Goal: Transaction & Acquisition: Obtain resource

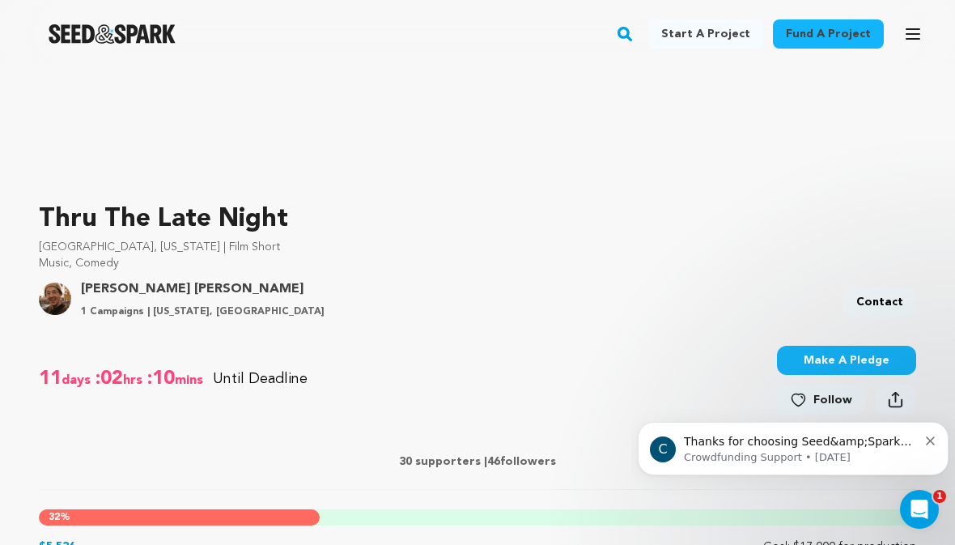
scroll to position [365, 0]
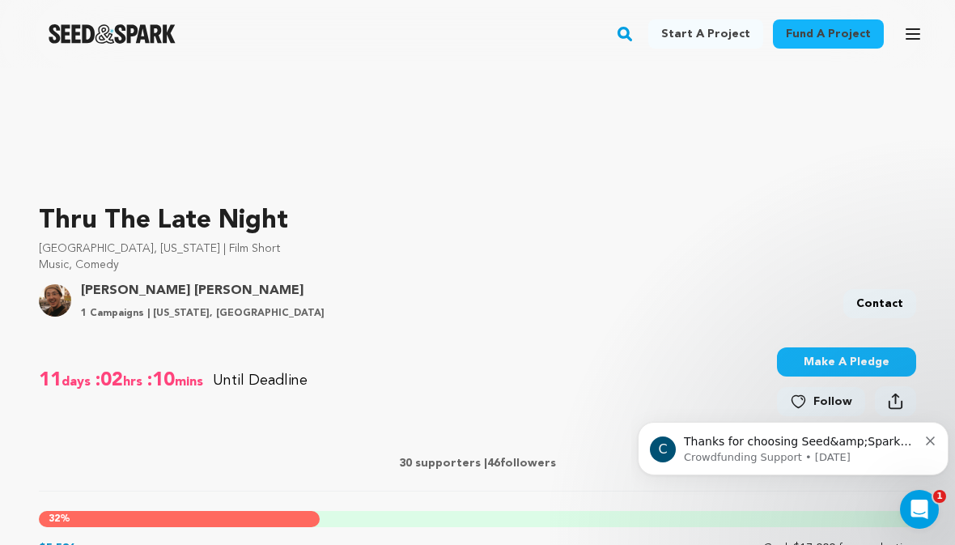
click at [926, 443] on icon "Dismiss notification" at bounding box center [930, 440] width 9 height 9
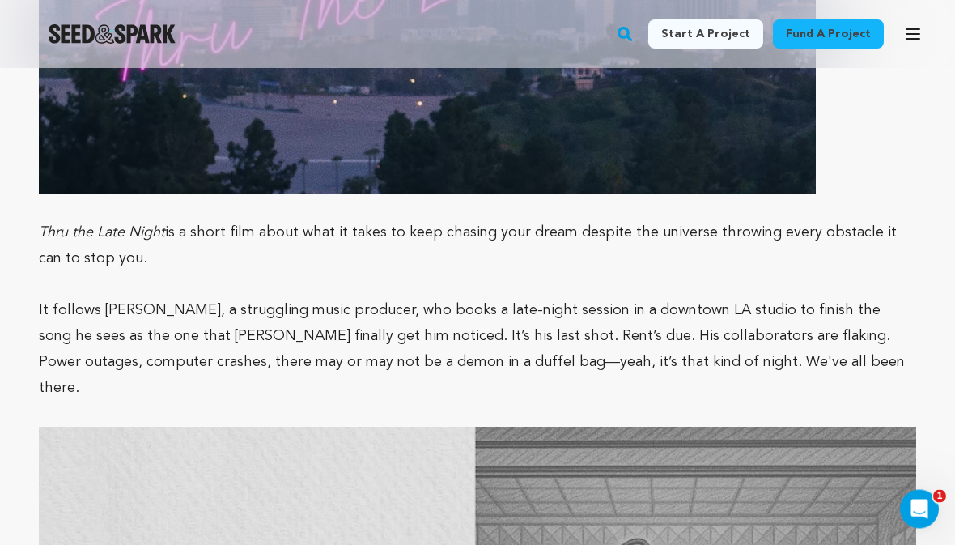
scroll to position [1671, 0]
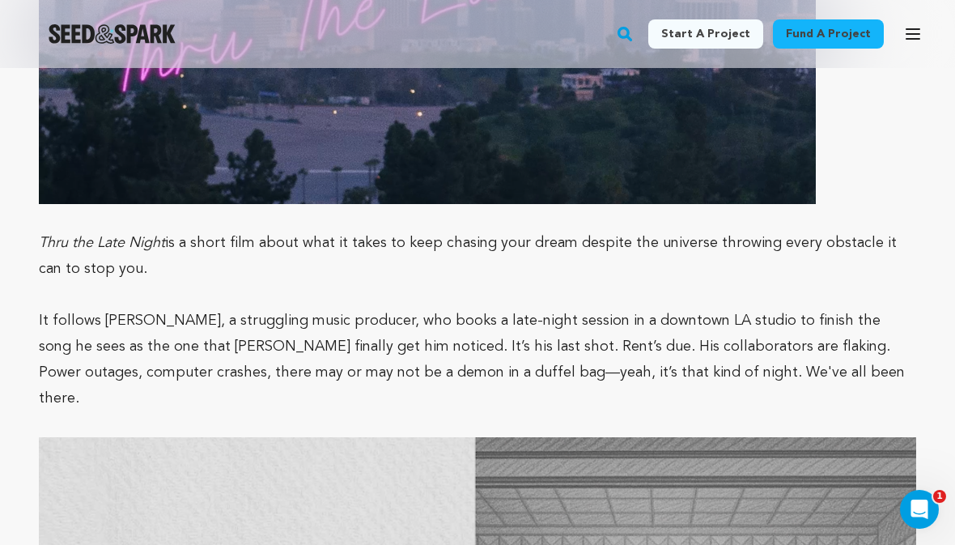
click at [907, 36] on icon "button" at bounding box center [912, 33] width 19 height 19
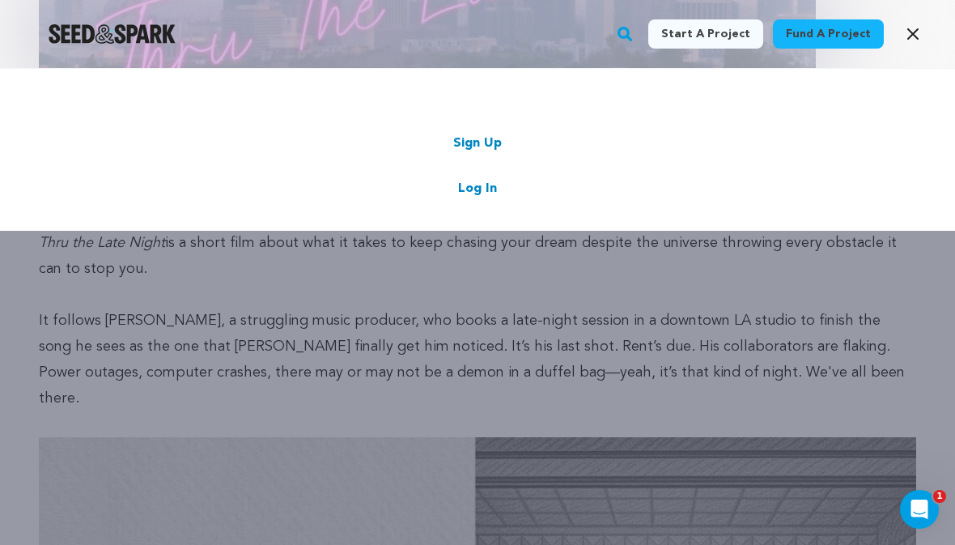
click at [460, 197] on link "Log In" at bounding box center [477, 188] width 39 height 19
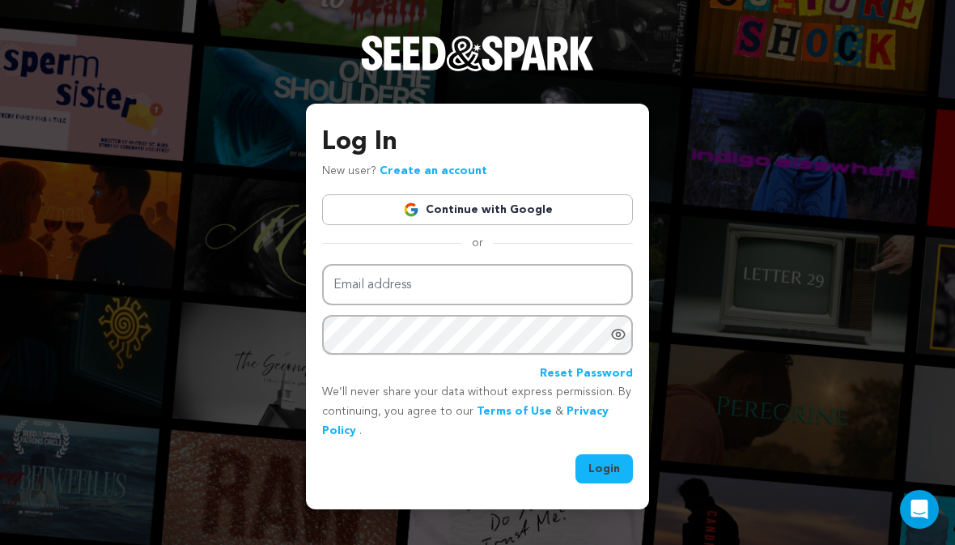
click at [390, 305] on input "Email address" at bounding box center [477, 284] width 311 height 41
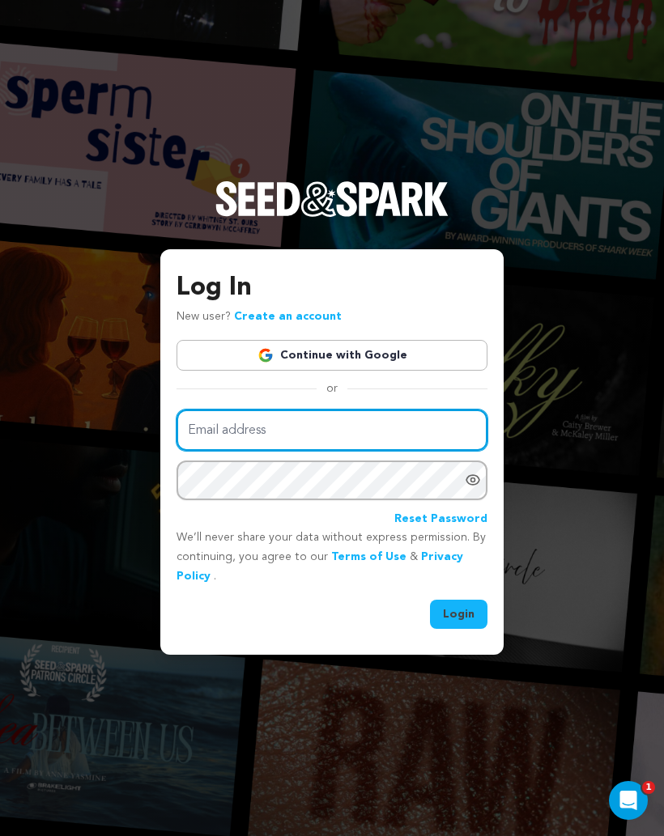
type input "emdsfca@gmail.com"
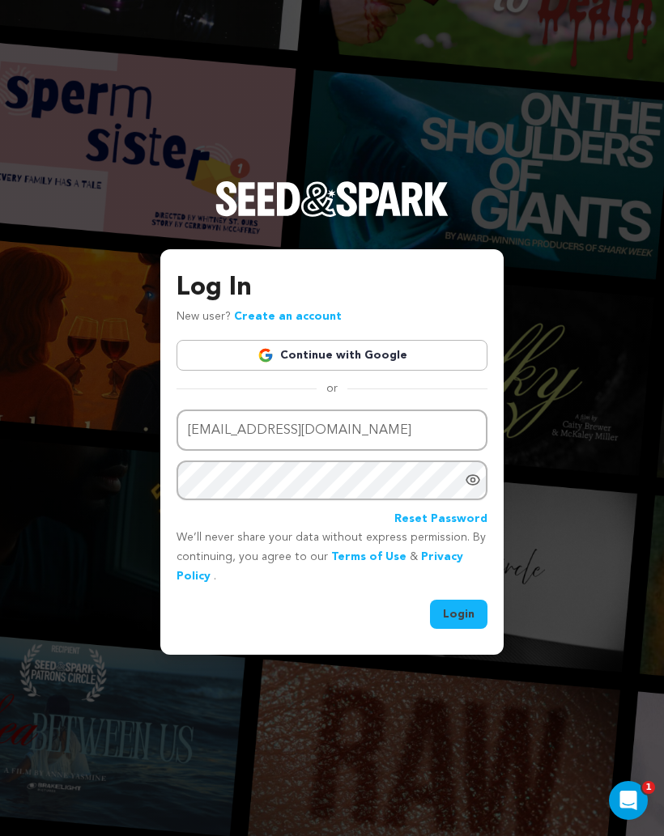
click at [465, 544] on button "Login" at bounding box center [458, 614] width 57 height 29
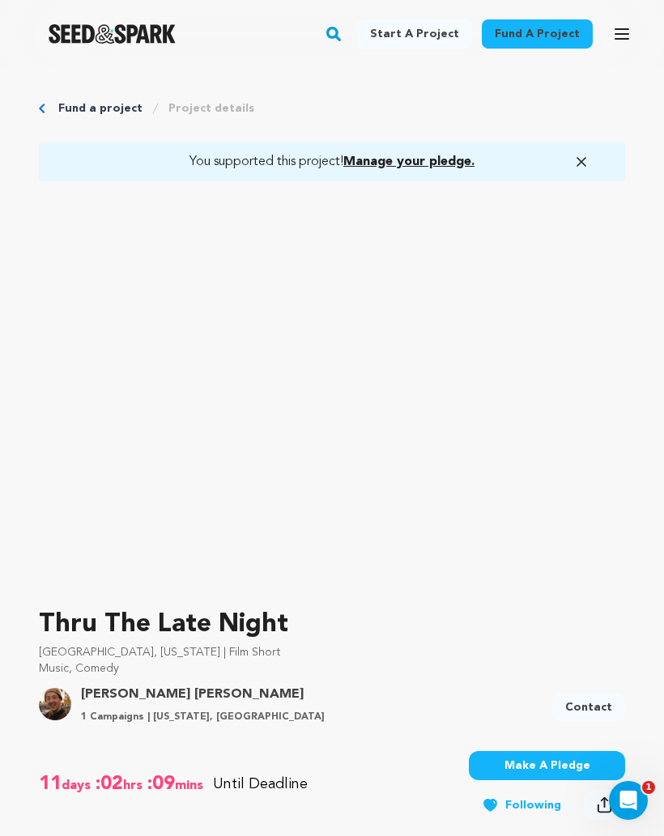
click at [484, 161] on link "You supported this project! Manage your pledge." at bounding box center [331, 161] width 547 height 19
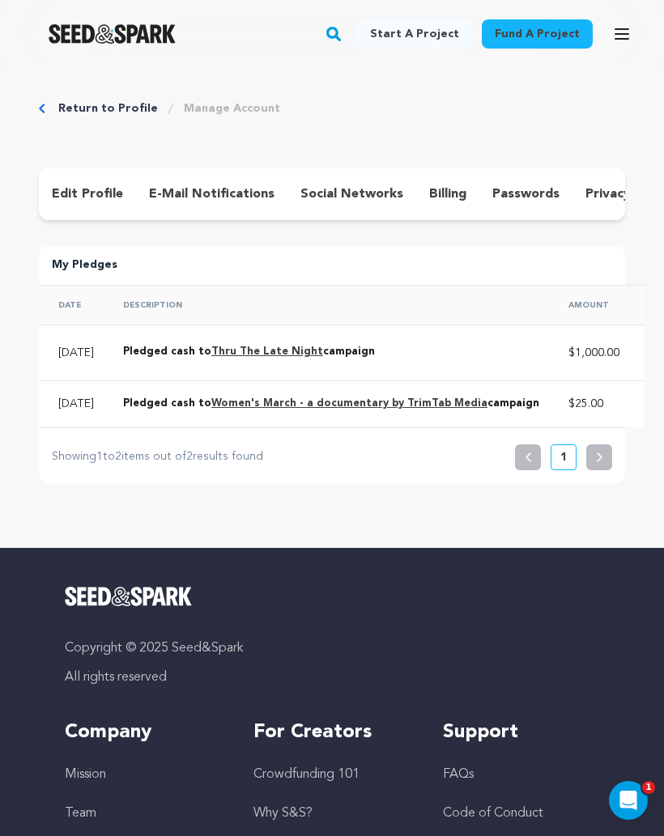
click at [265, 355] on link "Thru The Late Night" at bounding box center [267, 351] width 112 height 11
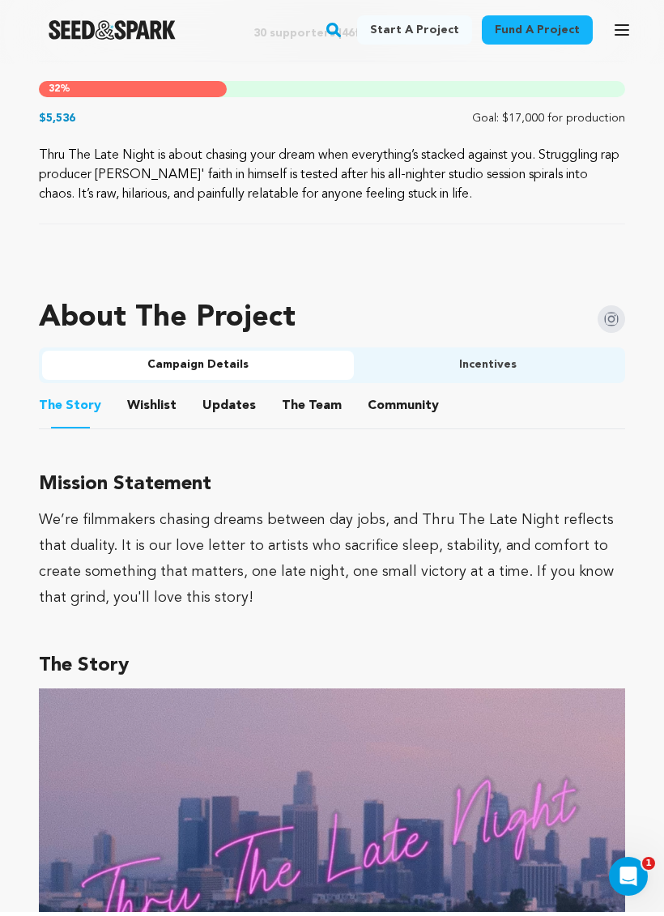
scroll to position [828, 0]
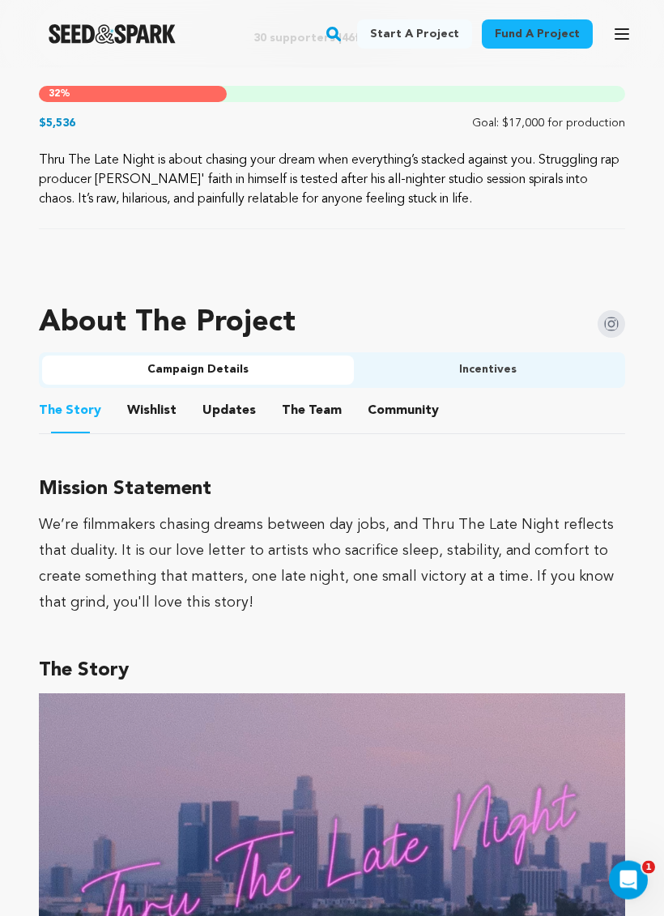
click at [516, 358] on button "Incentives" at bounding box center [488, 370] width 268 height 29
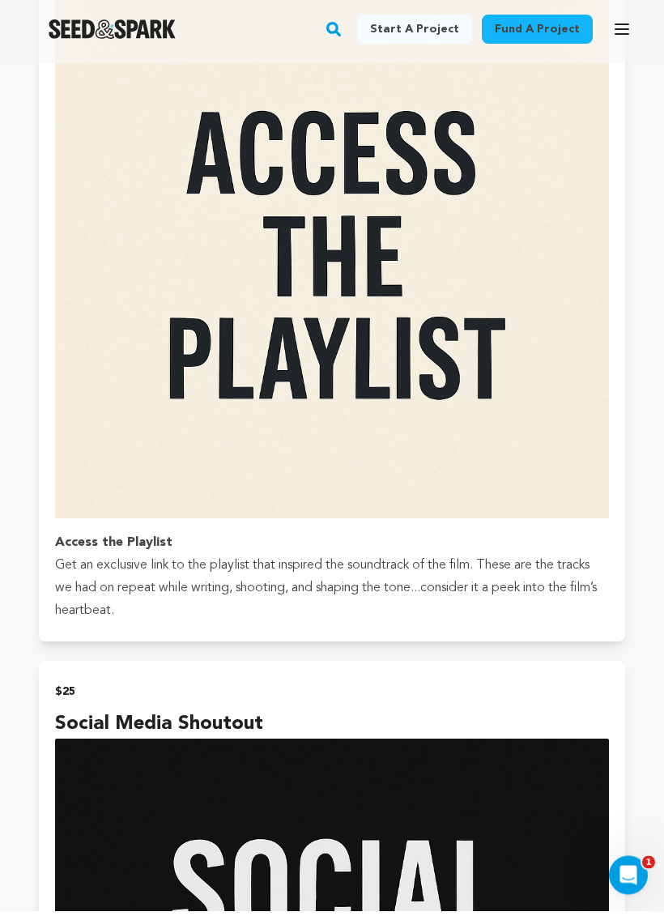
scroll to position [1380, 0]
click at [374, 317] on img "submit" at bounding box center [332, 246] width 554 height 554
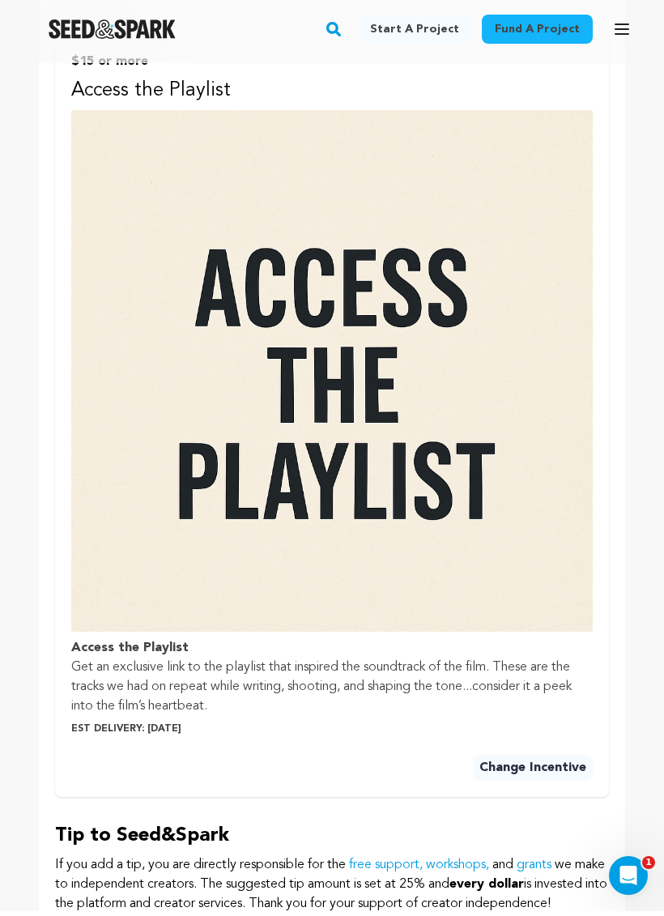
scroll to position [874, 0]
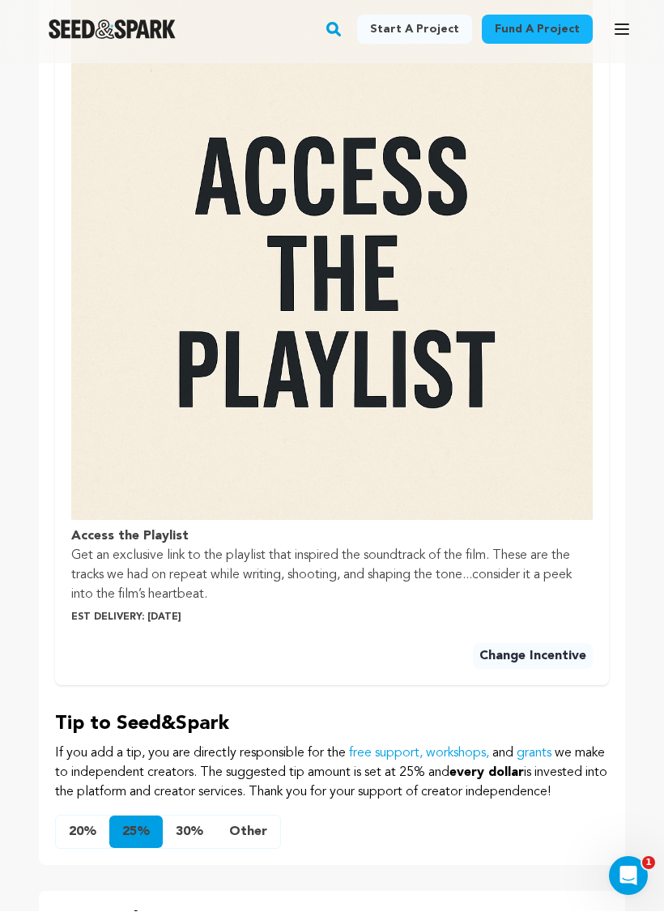
click at [168, 615] on p "Est Delivery: 2025-08-01" at bounding box center [331, 621] width 521 height 13
click at [148, 538] on strong "Access the Playlist" at bounding box center [129, 540] width 117 height 13
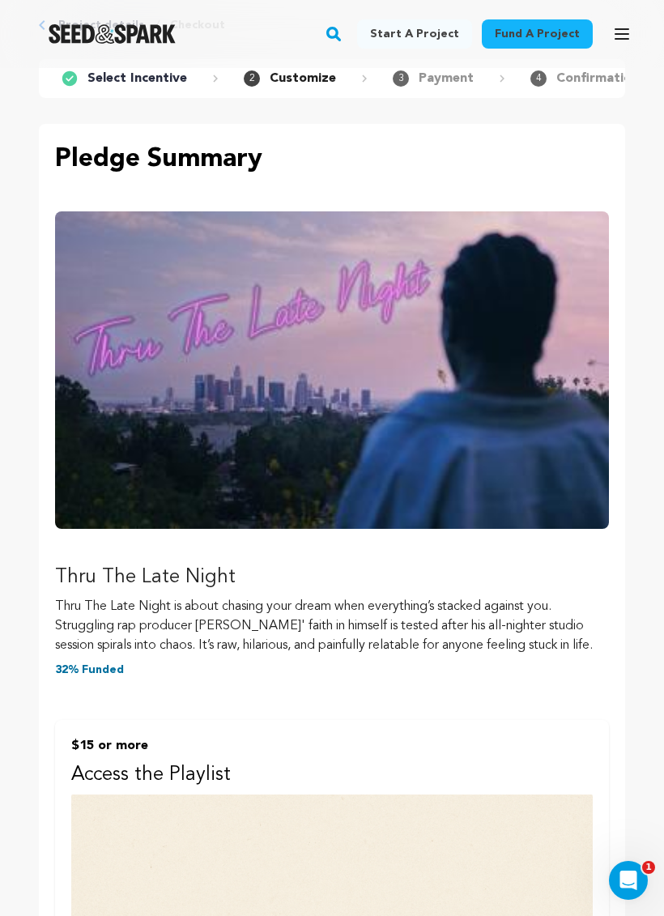
scroll to position [0, 0]
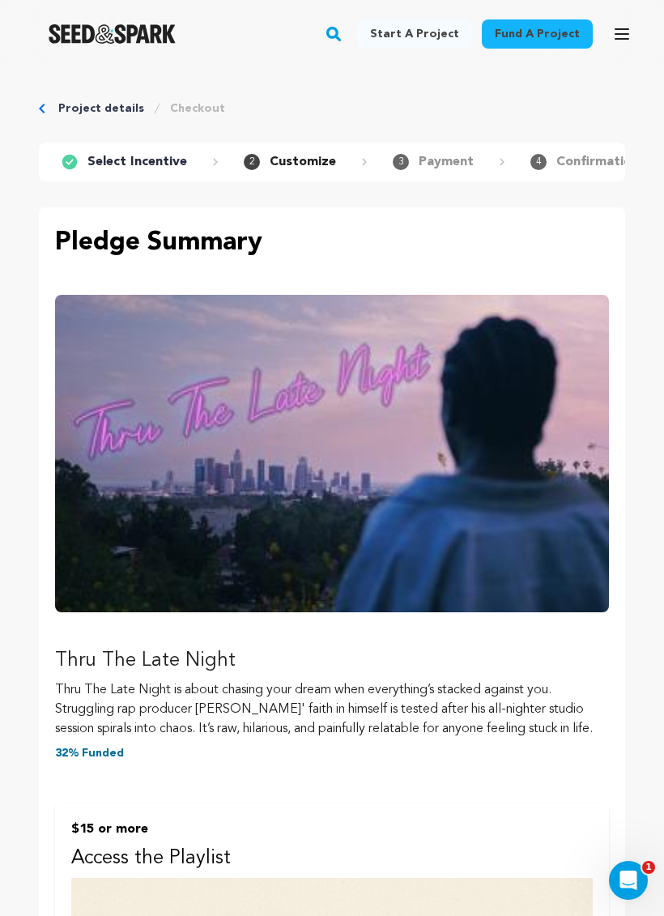
click at [343, 32] on rect "button" at bounding box center [333, 33] width 19 height 19
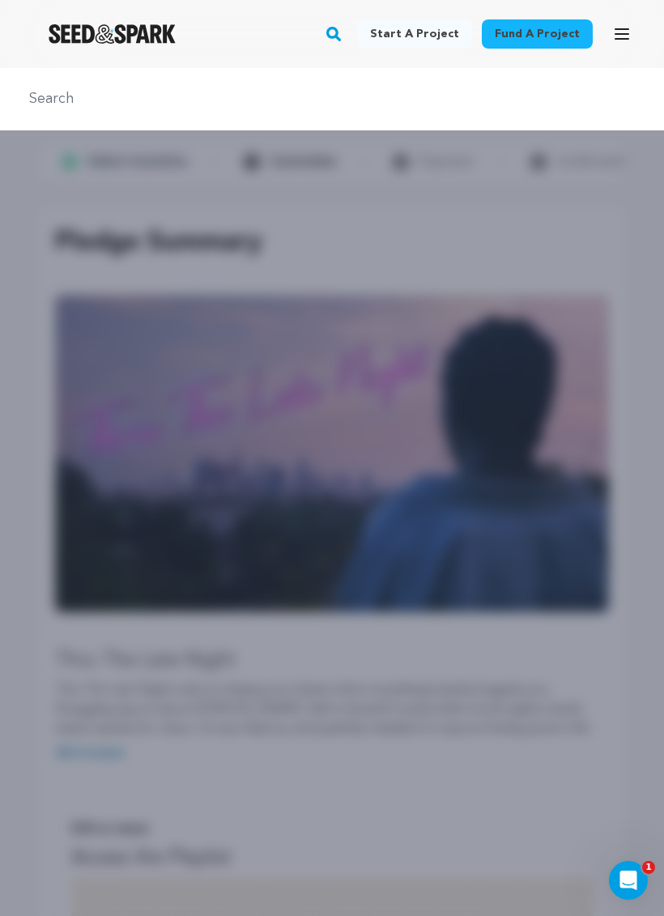
click at [343, 37] on rect "button" at bounding box center [333, 33] width 19 height 19
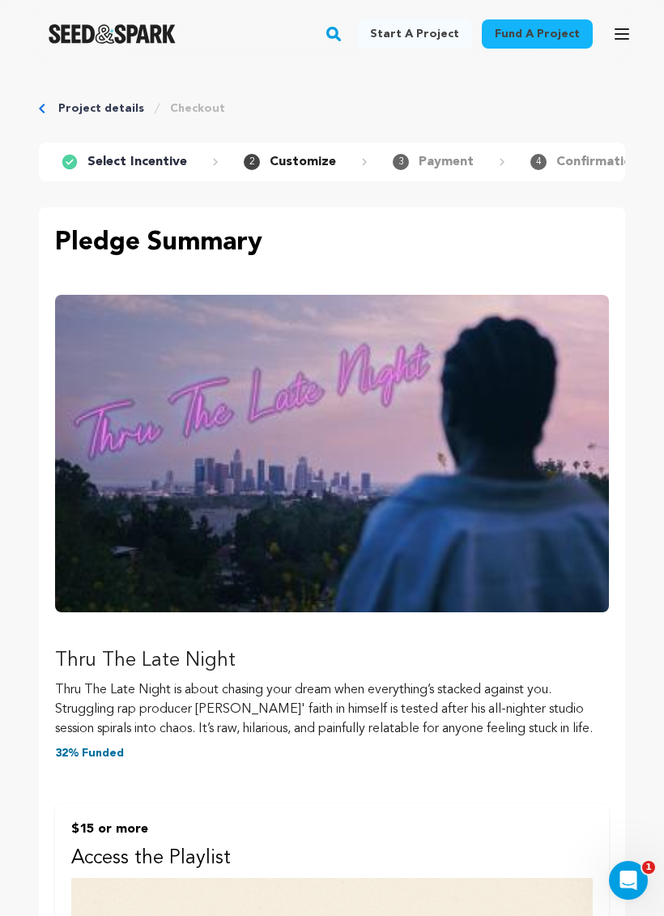
click at [343, 40] on rect "button" at bounding box center [333, 33] width 19 height 19
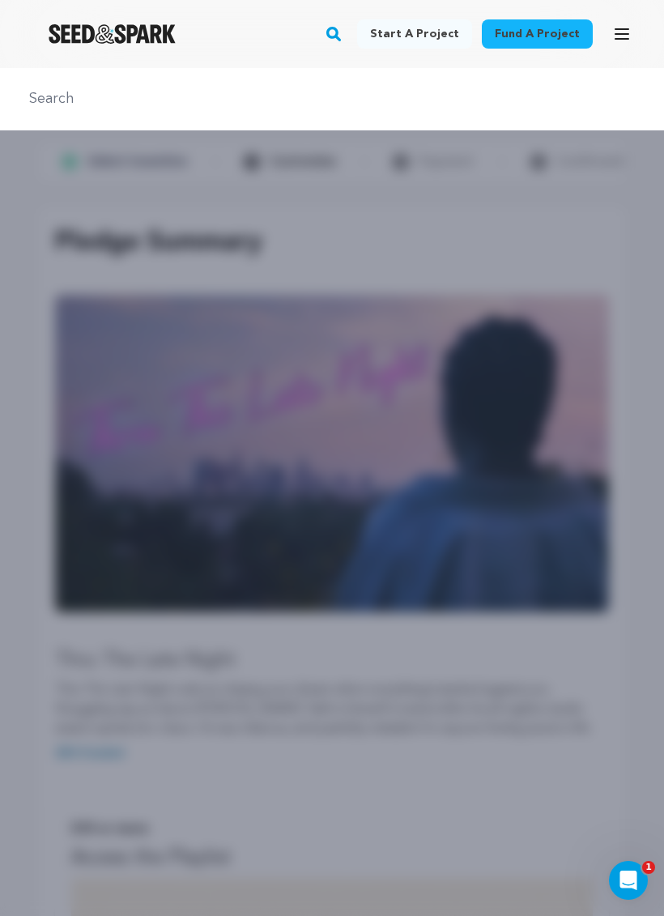
click at [70, 91] on input "text" at bounding box center [331, 98] width 625 height 23
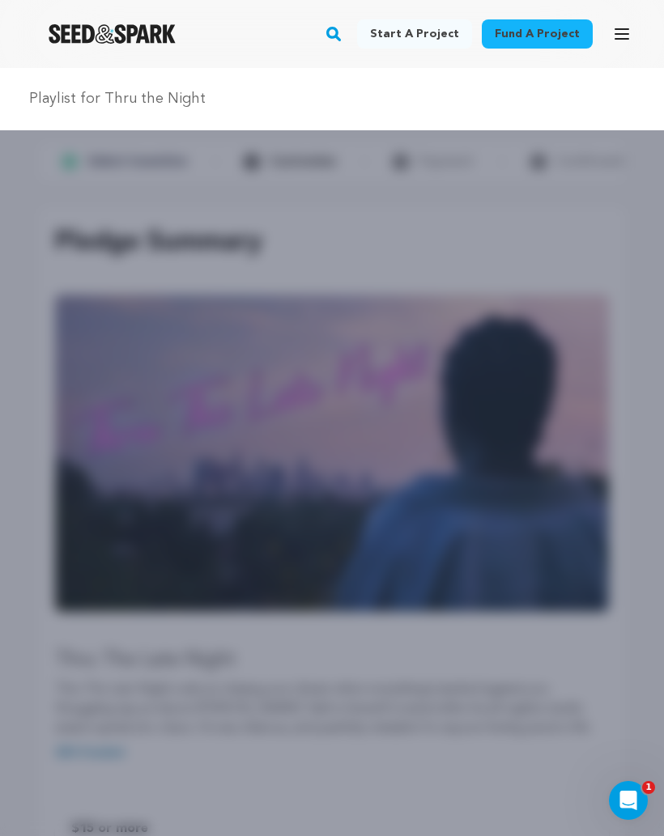
click at [38, 88] on input "Playlist for Thru the Night" at bounding box center [331, 98] width 625 height 23
click at [346, 96] on input "donation pledge Playlist for Thru the Night" at bounding box center [331, 98] width 625 height 23
type input "donation pledge Playlist for Thru the Night access"
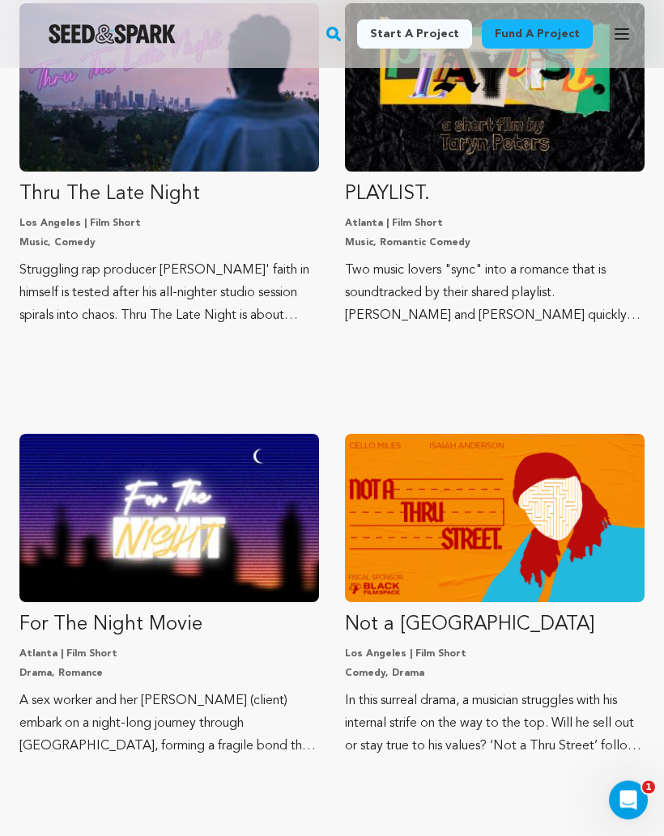
scroll to position [288, 0]
click at [144, 198] on p "Thru The Late Night" at bounding box center [169, 194] width 300 height 26
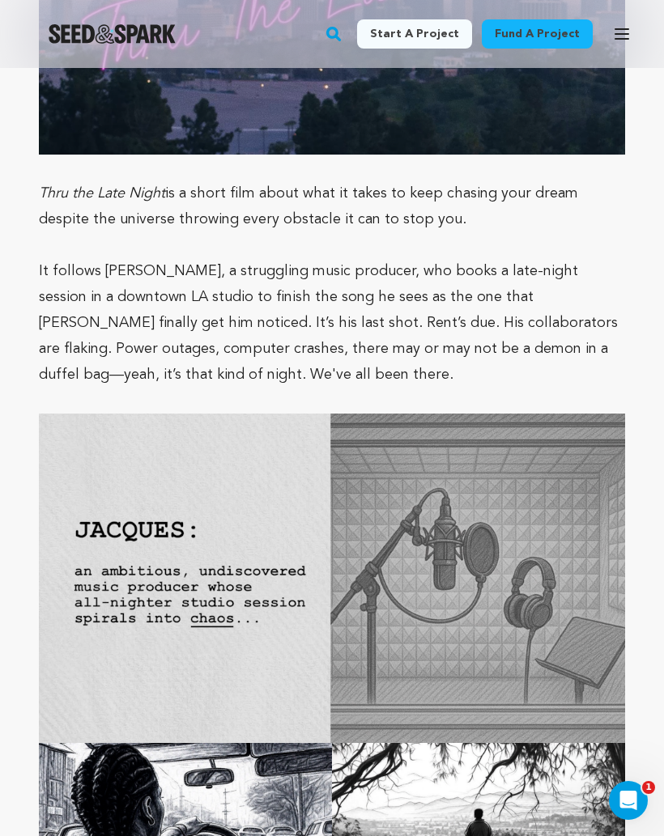
scroll to position [1696, 0]
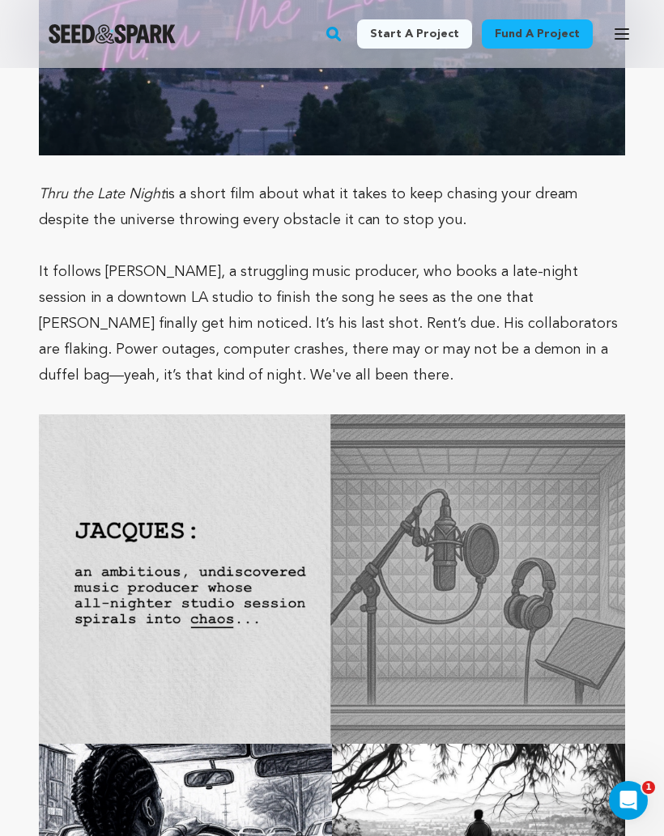
click at [94, 577] on img at bounding box center [332, 578] width 586 height 329
